Goal: Complete application form: Complete application form

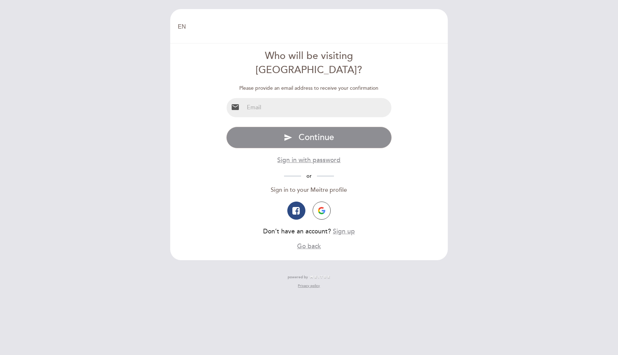
click at [306, 100] on input "email" at bounding box center [318, 107] width 148 height 19
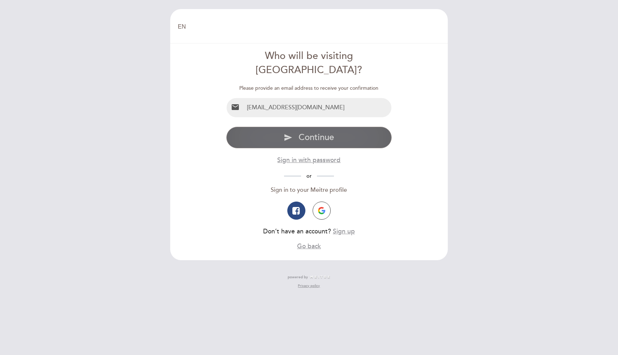
type input "[EMAIL_ADDRESS][DOMAIN_NAME]"
click at [305, 132] on span "Continue" at bounding box center [316, 137] width 35 height 10
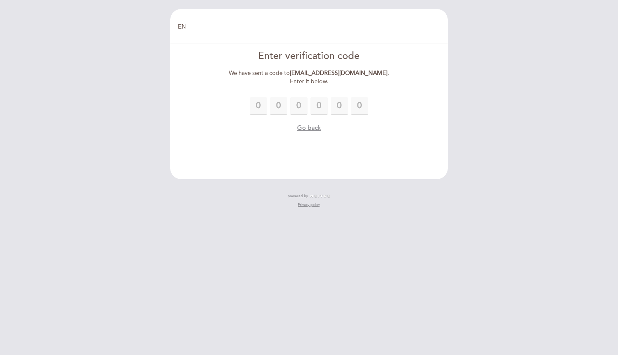
type input "2"
type input "7"
type input "1"
type input "8"
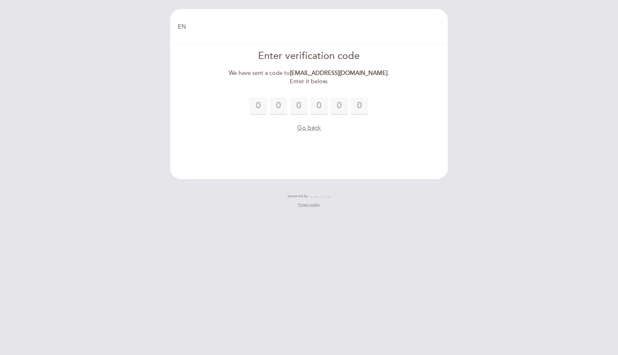
type input "3"
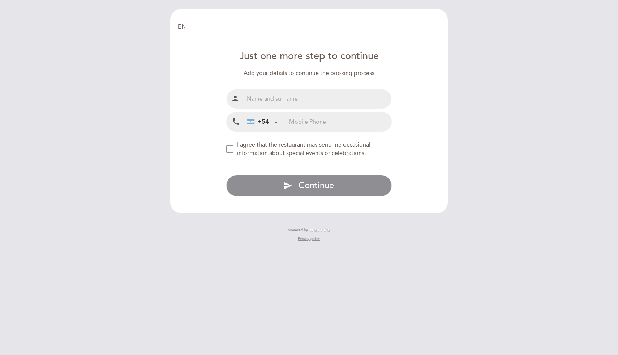
click at [317, 103] on input "text" at bounding box center [318, 98] width 148 height 19
type input "[PERSON_NAME]"
click at [271, 121] on div "+54" at bounding box center [262, 121] width 36 height 18
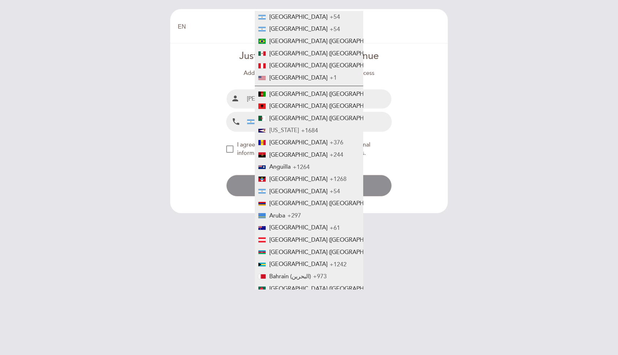
scroll to position [2666, 0]
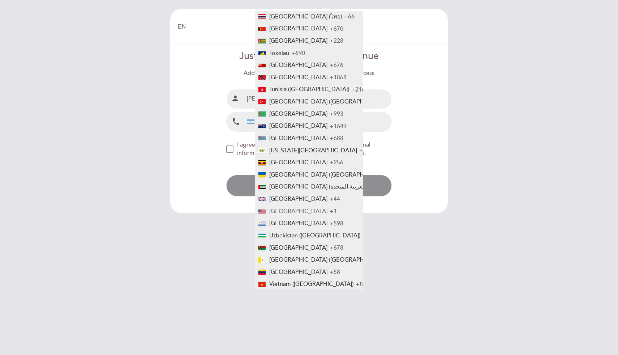
click at [299, 209] on span "[GEOGRAPHIC_DATA]" at bounding box center [298, 210] width 58 height 7
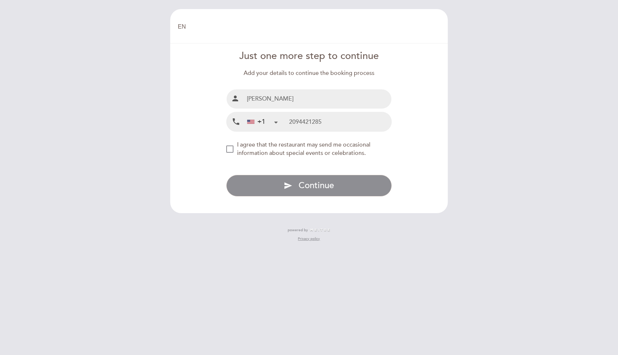
type input "2094421285"
click at [233, 149] on div "NEW_MODAL_AGREE_RESTAURANT_SEND_OCCASIONAL_INFO" at bounding box center [229, 148] width 7 height 7
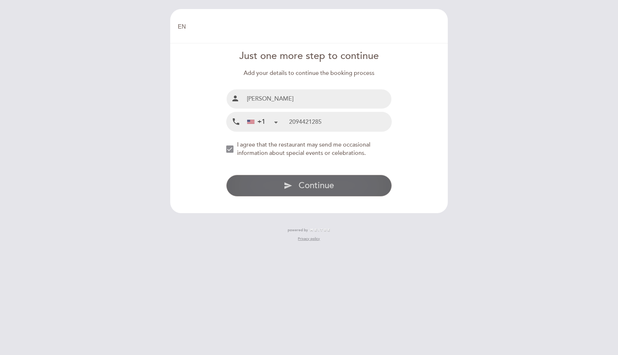
click at [276, 185] on button "send Continue" at bounding box center [309, 186] width 166 height 22
